Goal: Task Accomplishment & Management: Manage account settings

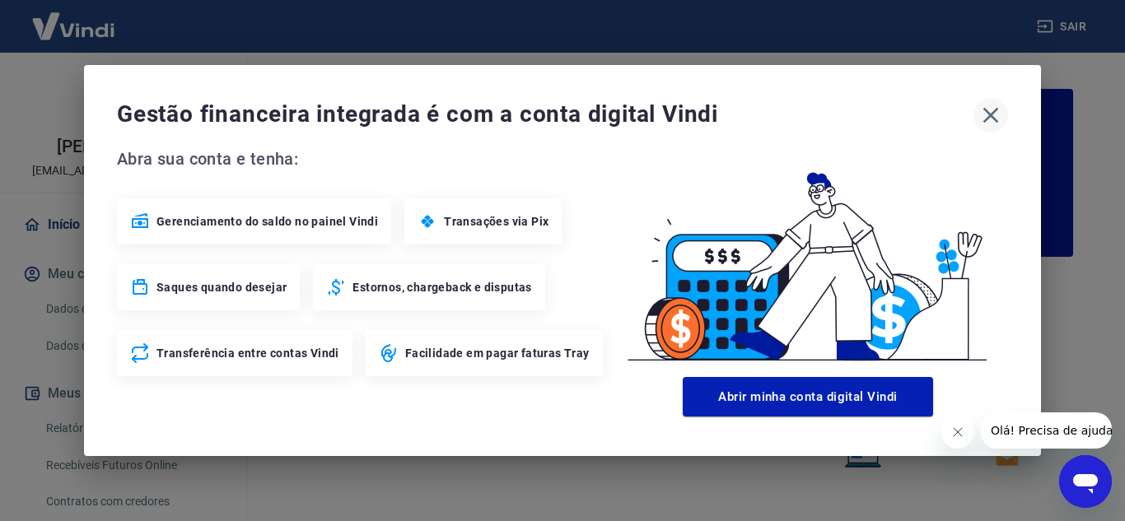
click at [998, 113] on icon "button" at bounding box center [990, 115] width 26 height 26
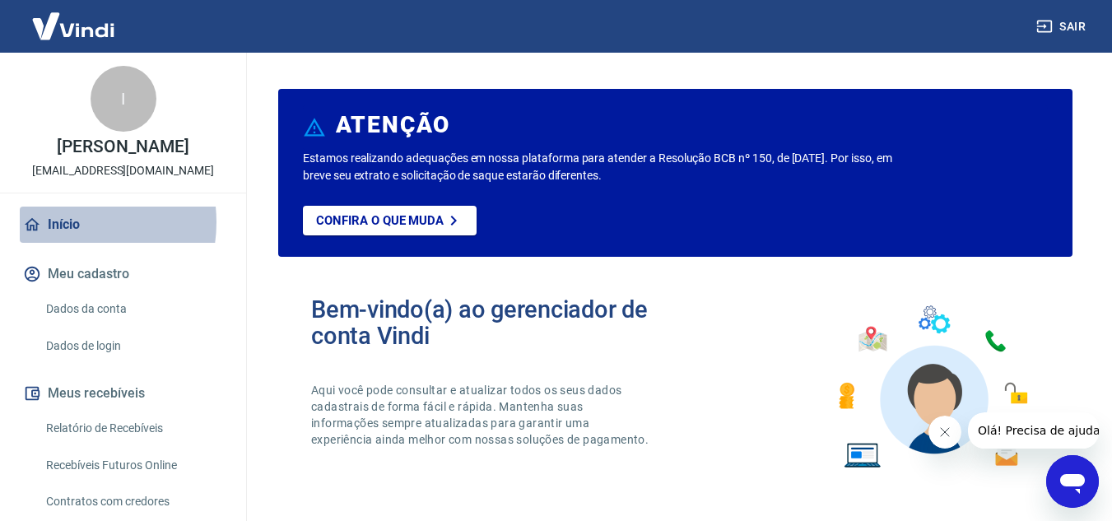
click at [65, 222] on link "Início" at bounding box center [123, 225] width 207 height 36
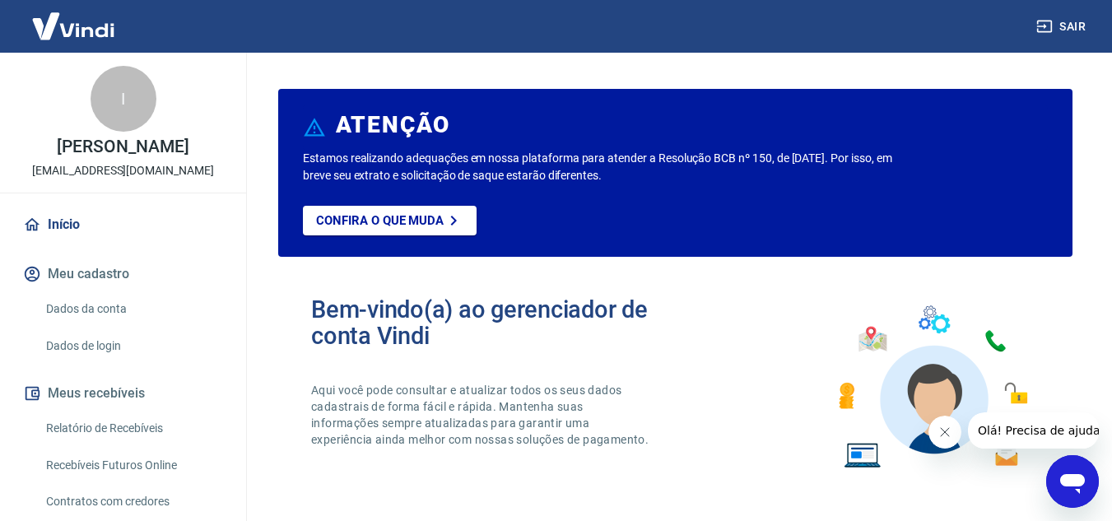
scroll to position [133, 0]
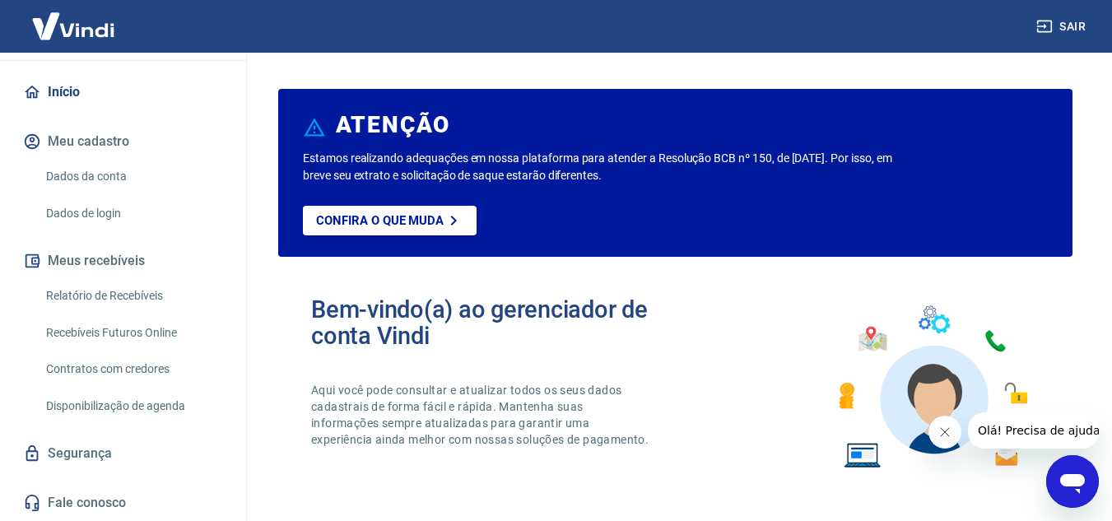
click at [112, 300] on link "Relatório de Recebíveis" at bounding box center [133, 296] width 187 height 34
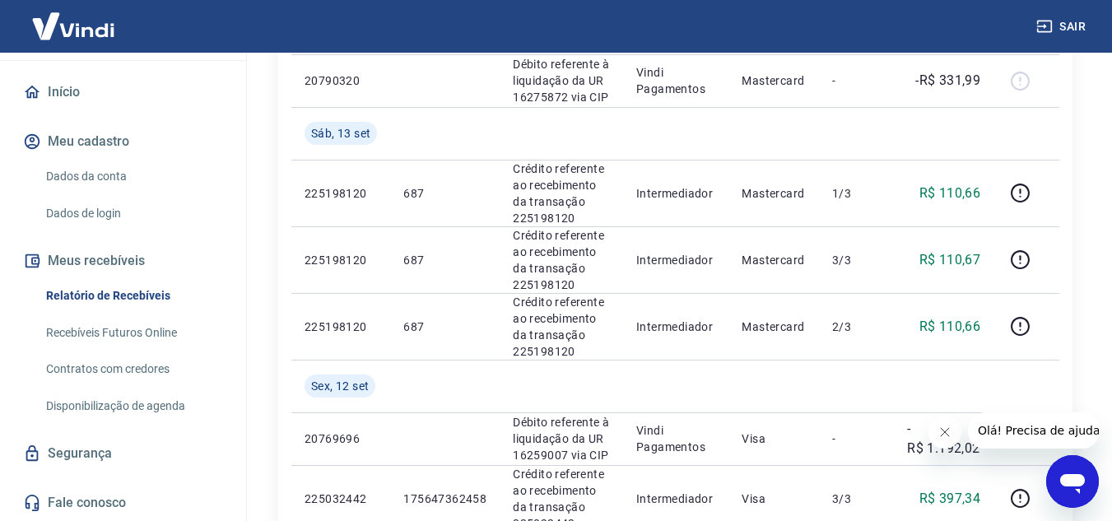
scroll to position [1153, 0]
